Goal: Transaction & Acquisition: Purchase product/service

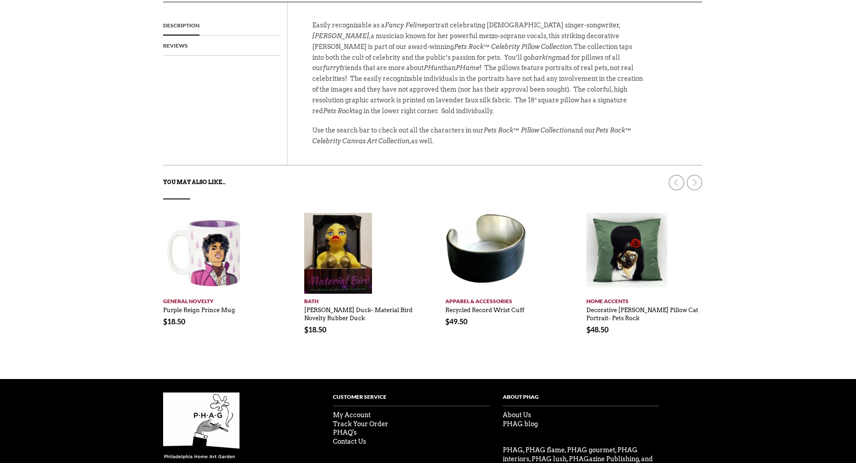
scroll to position [379, 0]
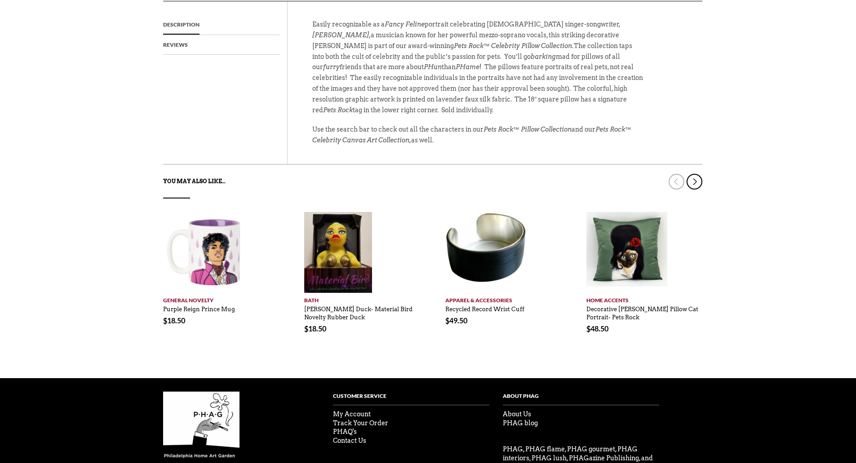
click at [696, 180] on link at bounding box center [694, 182] width 16 height 16
click at [693, 181] on link at bounding box center [694, 182] width 16 height 16
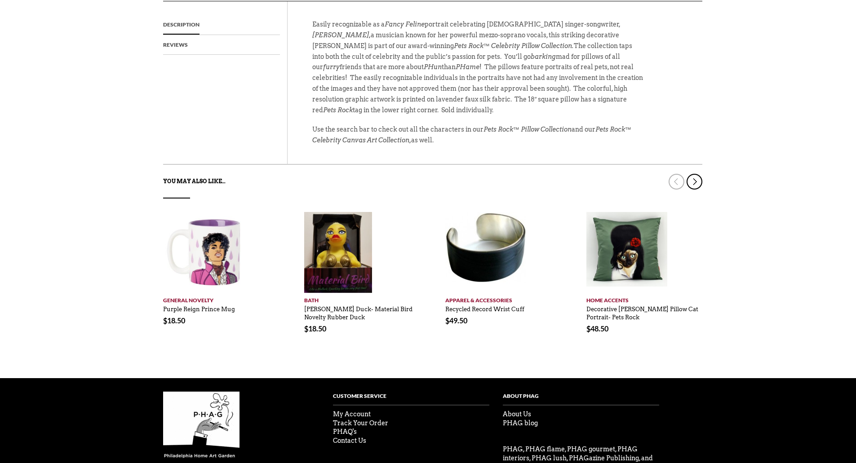
click at [693, 181] on link at bounding box center [694, 182] width 16 height 16
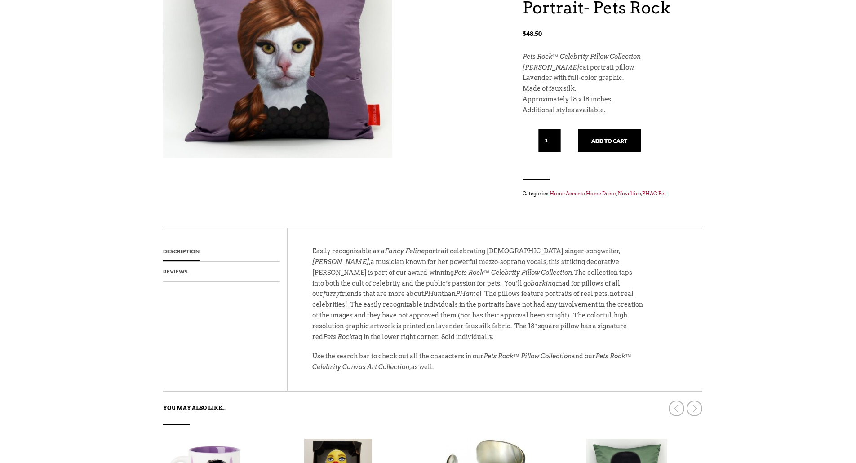
scroll to position [409, 0]
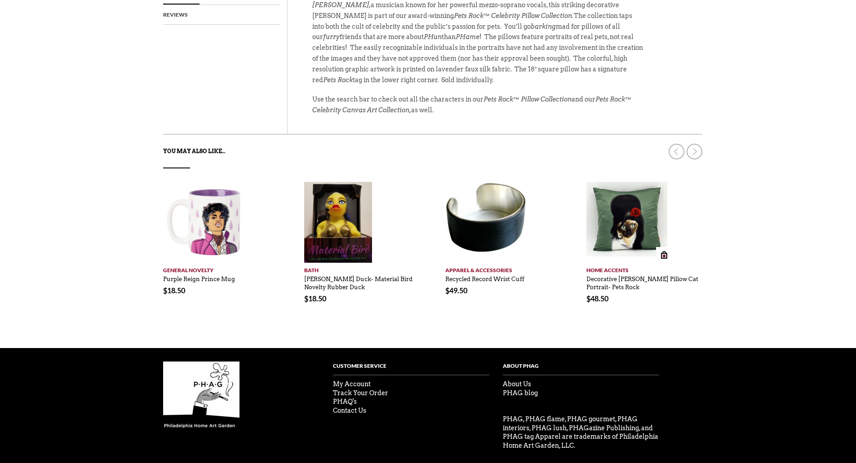
click at [612, 216] on img at bounding box center [626, 219] width 81 height 75
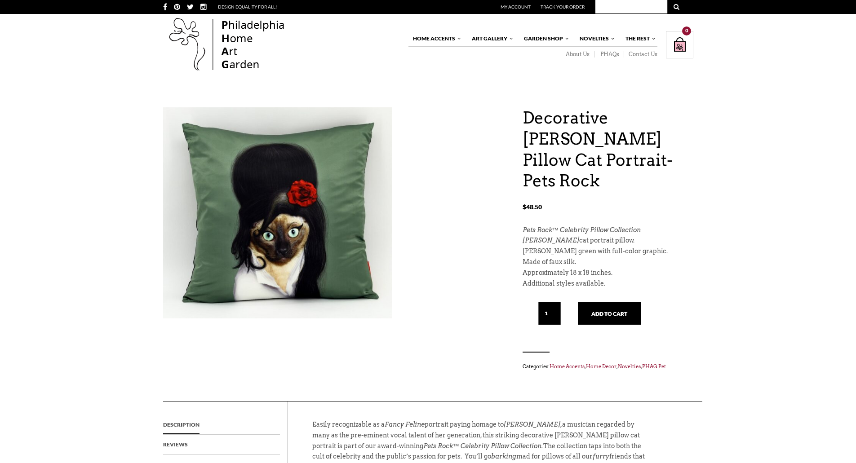
click at [607, 272] on p "Approximately 18 x 18 inches." at bounding box center [607, 273] width 171 height 11
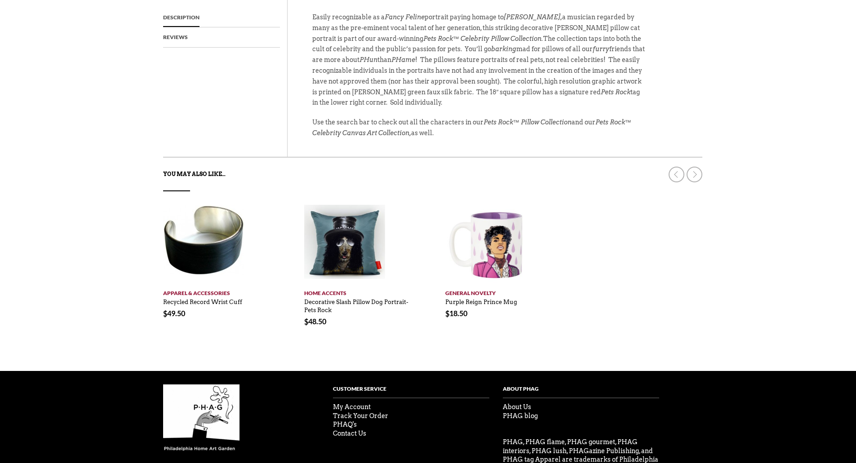
scroll to position [421, 0]
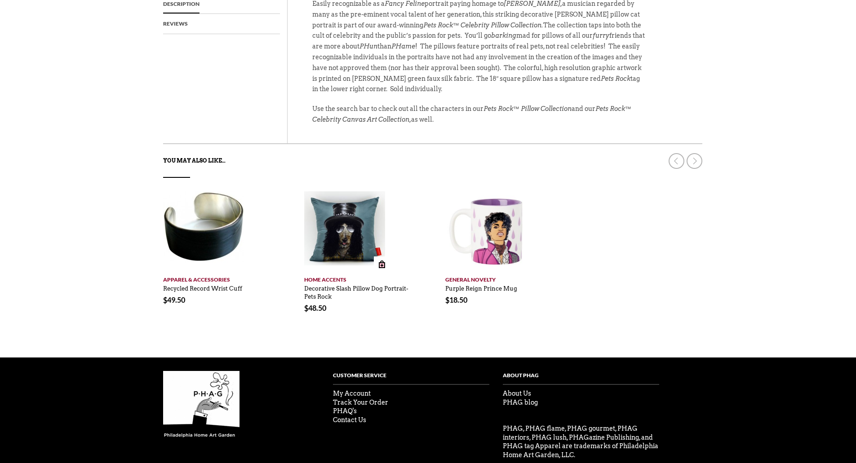
click at [333, 243] on img at bounding box center [344, 228] width 81 height 74
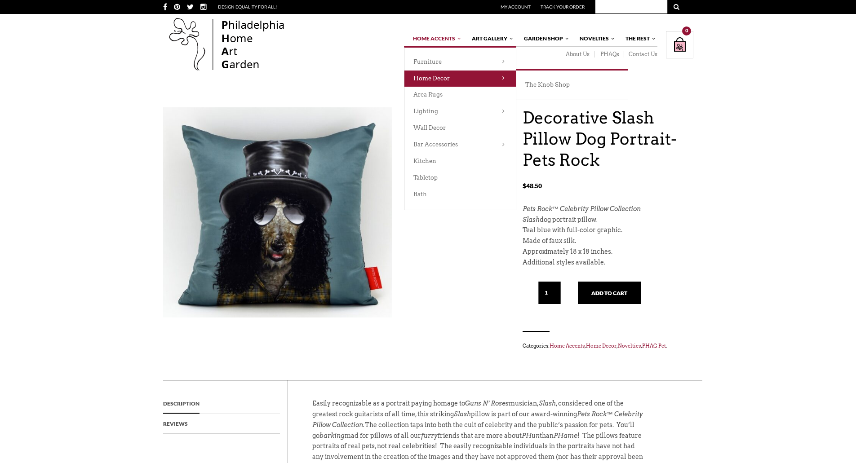
click at [418, 74] on link "Home Decor" at bounding box center [459, 79] width 111 height 17
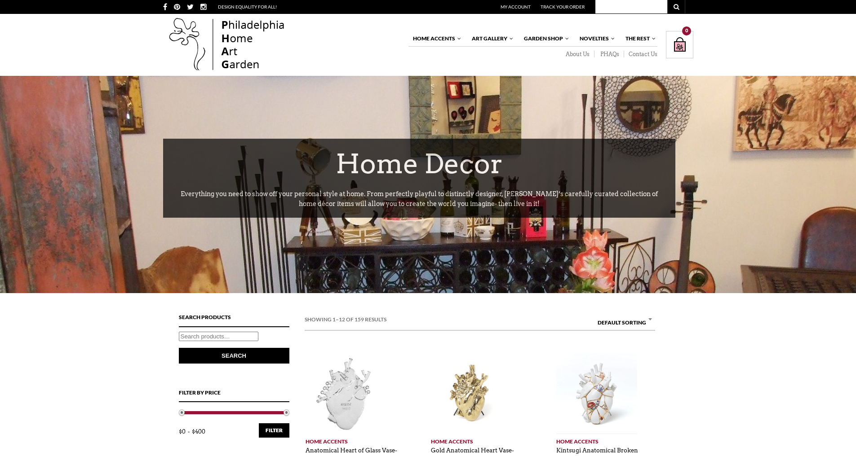
click at [616, 5] on input "text" at bounding box center [631, 6] width 72 height 13
type input "pillows"
click at [667, 0] on button "submit" at bounding box center [676, 6] width 18 height 13
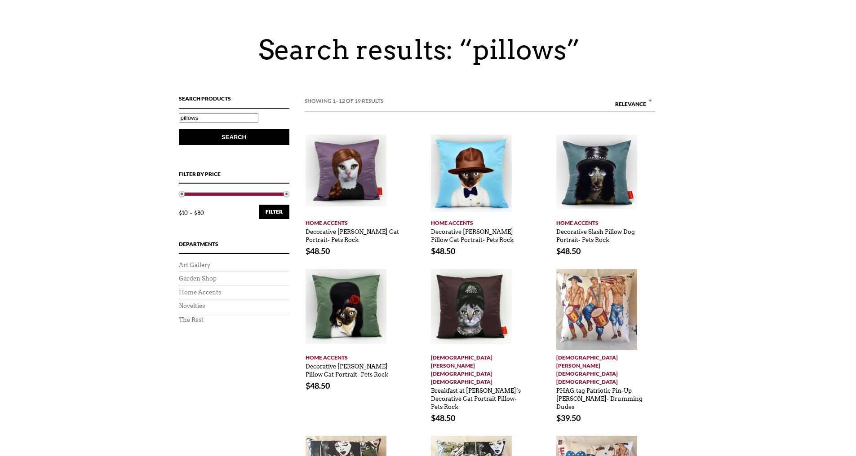
scroll to position [46, 0]
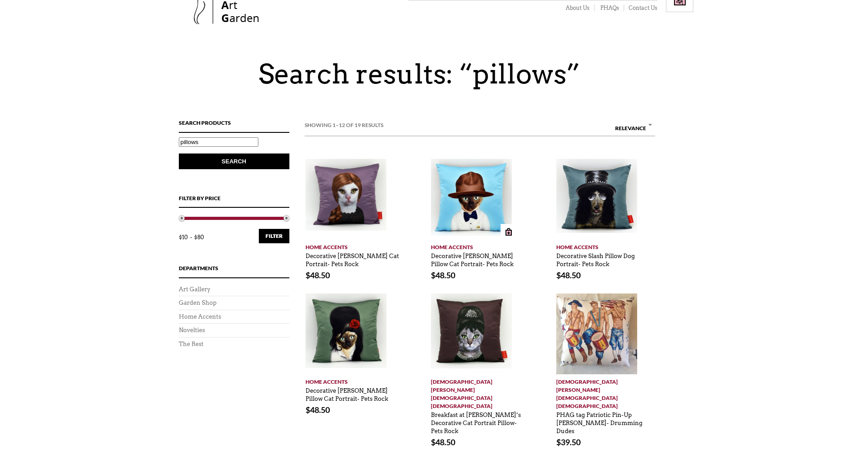
click at [467, 203] on img at bounding box center [471, 197] width 81 height 77
